Goal: Transaction & Acquisition: Subscribe to service/newsletter

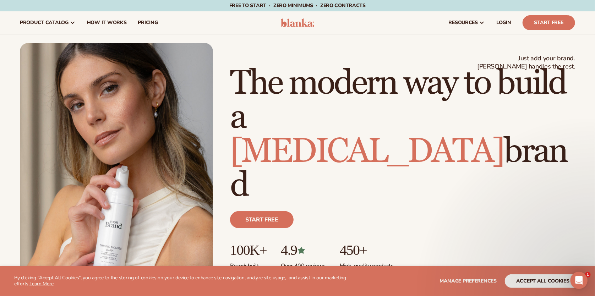
click at [545, 273] on section "WE USE COOKIES By clicking "Accept All Cookies", you agree to the storing of co…" at bounding box center [297, 281] width 595 height 30
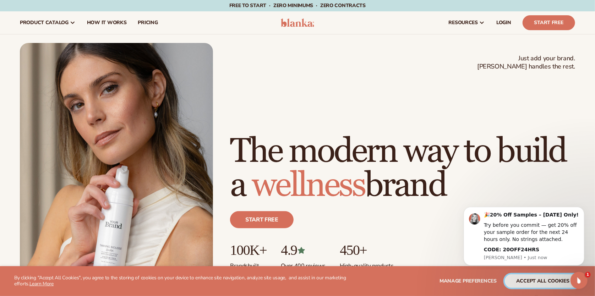
click at [536, 279] on button "accept all cookies" at bounding box center [543, 280] width 76 height 13
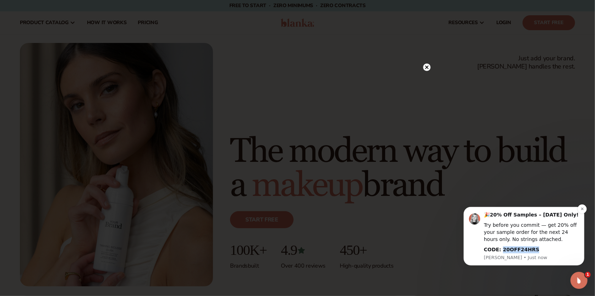
drag, startPoint x: 534, startPoint y: 250, endPoint x: 500, endPoint y: 249, distance: 34.4
click at [500, 249] on div "CODE: 20OFF24HRS" at bounding box center [530, 249] width 95 height 7
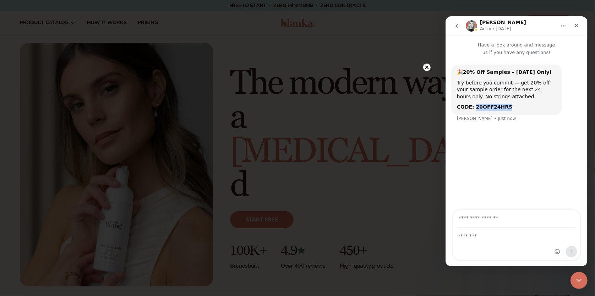
drag, startPoint x: 505, startPoint y: 106, endPoint x: 472, endPoint y: 109, distance: 32.7
click at [472, 109] on div "CODE: 20OFF24HRS" at bounding box center [505, 106] width 99 height 7
copy b "20OFF24HRS"
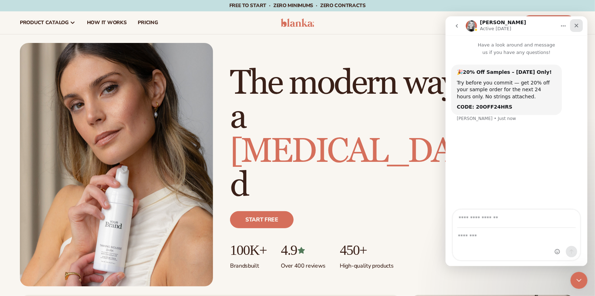
click at [576, 25] on icon "Close" at bounding box center [576, 25] width 4 height 4
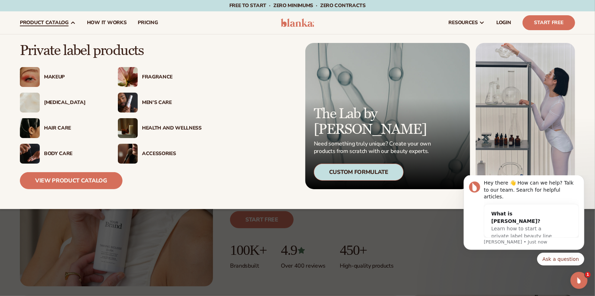
click at [50, 100] on div "[MEDICAL_DATA]" at bounding box center [74, 103] width 60 height 6
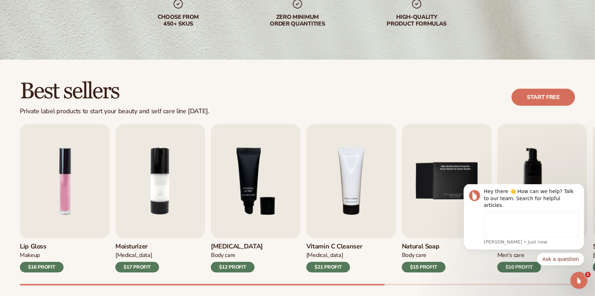
scroll to position [196, 0]
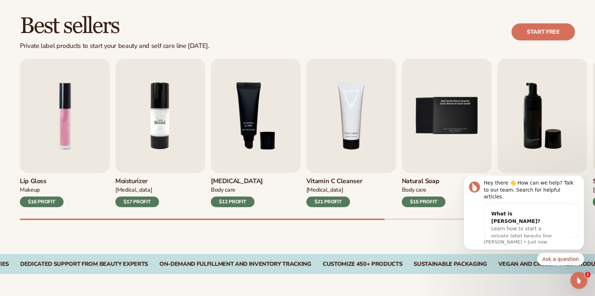
click at [157, 147] on img "2 / 9" at bounding box center [160, 116] width 90 height 115
click at [582, 179] on icon "Dismiss notification" at bounding box center [582, 177] width 4 height 4
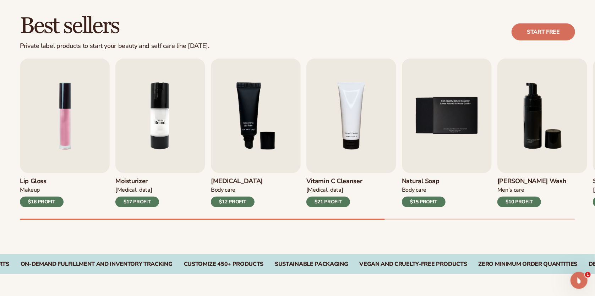
click at [164, 150] on img "2 / 9" at bounding box center [160, 116] width 90 height 115
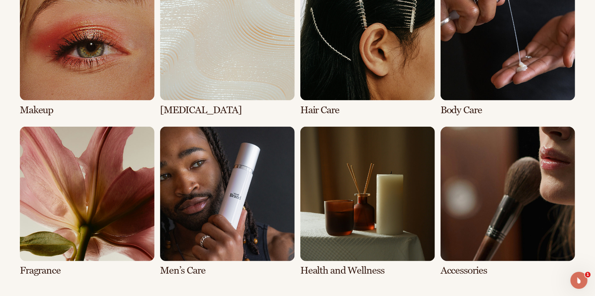
scroll to position [580, 0]
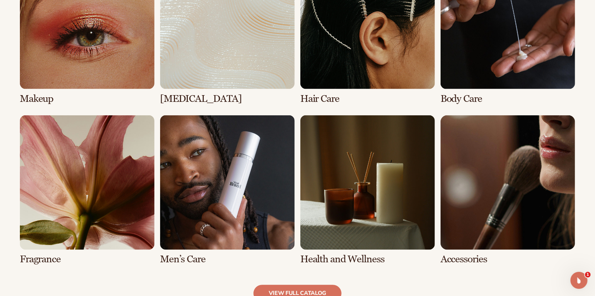
click at [196, 260] on link "6 / 8" at bounding box center [227, 190] width 135 height 150
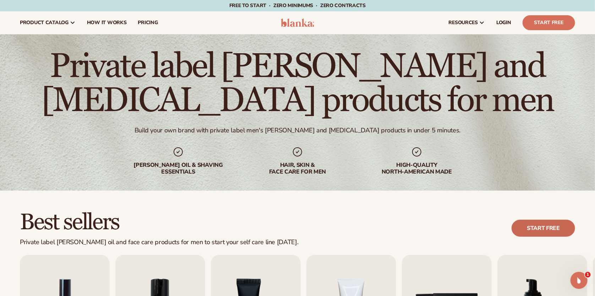
click at [537, 224] on link "Start free" at bounding box center [543, 228] width 64 height 17
